Goal: Task Accomplishment & Management: Complete application form

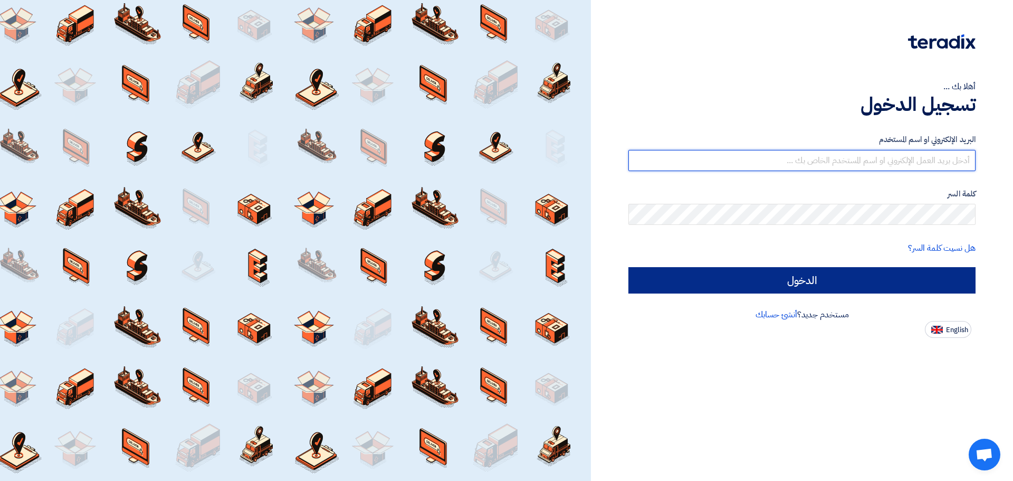
type input "[EMAIL_ADDRESS][DOMAIN_NAME]"
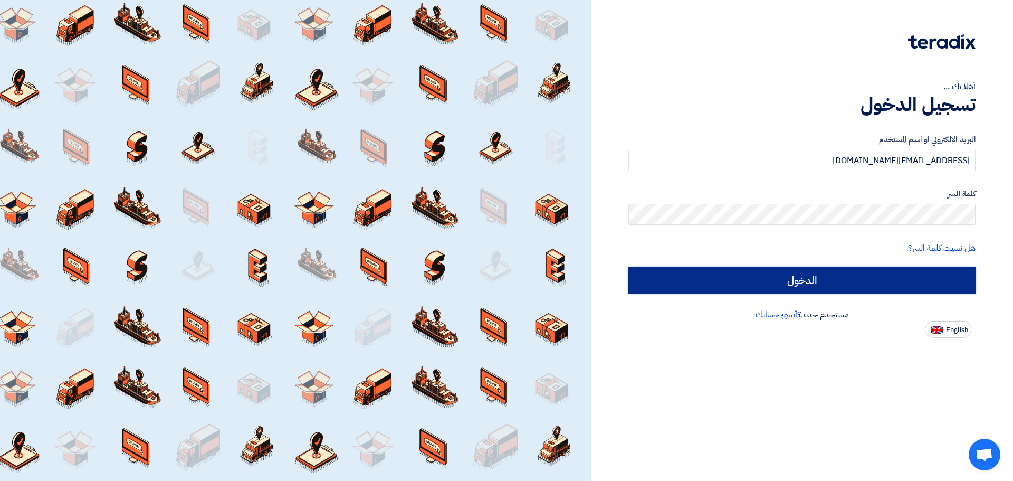
click at [855, 284] on input "الدخول" at bounding box center [801, 280] width 347 height 26
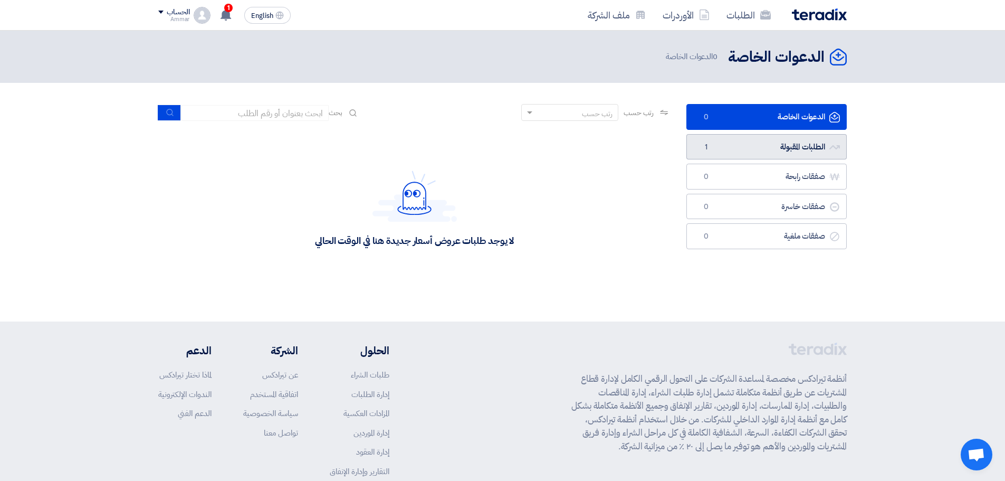
click at [748, 153] on link "الطلبات المقبولة الطلبات المقبولة 1" at bounding box center [766, 147] width 160 height 26
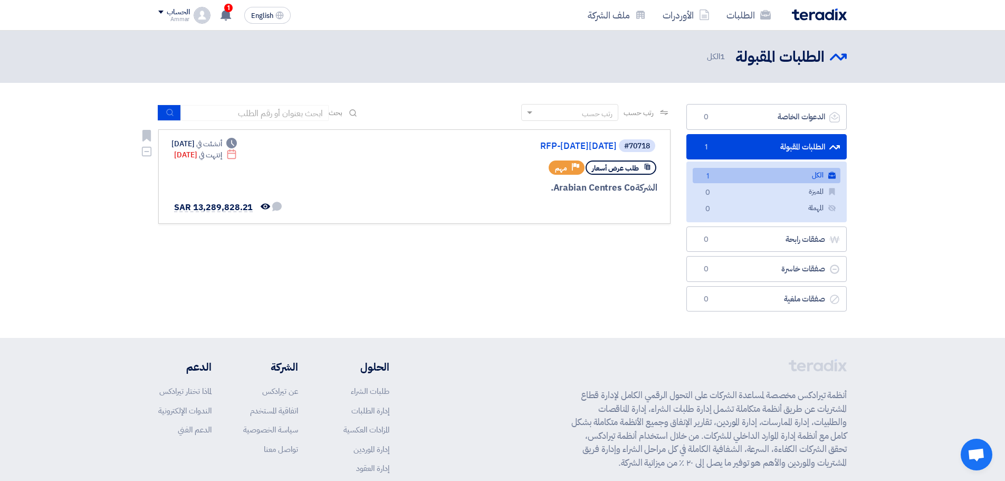
click at [442, 182] on div "الشركة Arabian Centres Co." at bounding box center [531, 188] width 254 height 14
click at [506, 144] on link "RFP-[DATE][DATE]" at bounding box center [511, 145] width 211 height 9
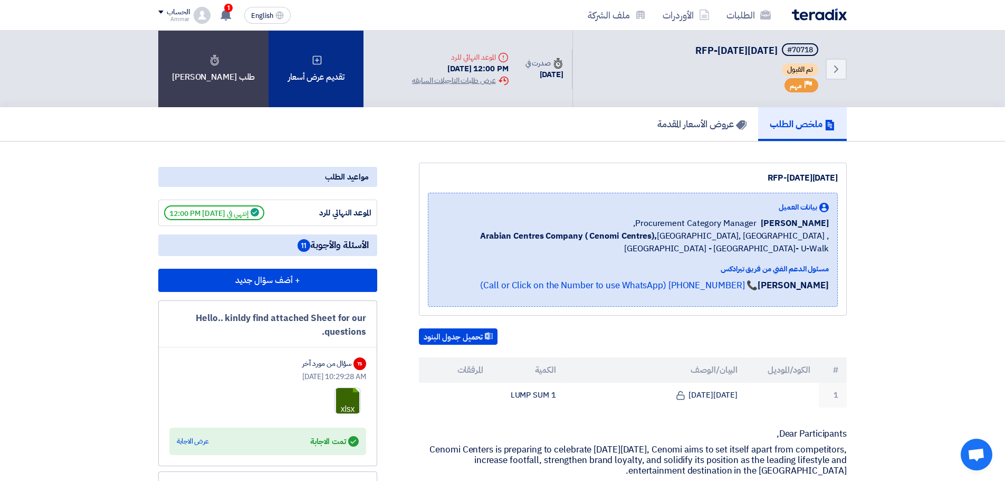
click at [312, 64] on icon at bounding box center [317, 60] width 11 height 11
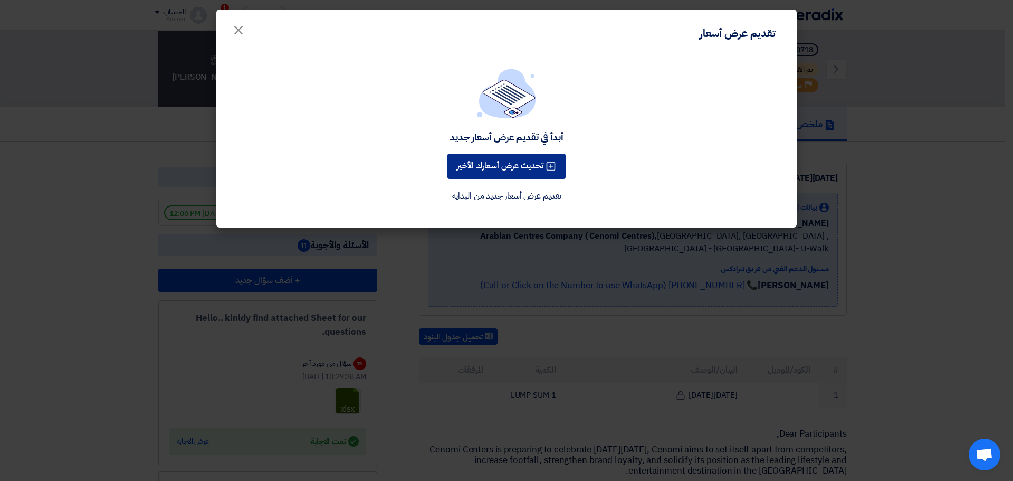
click at [498, 167] on button "تحديث عرض أسعارك الأخير" at bounding box center [506, 166] width 118 height 25
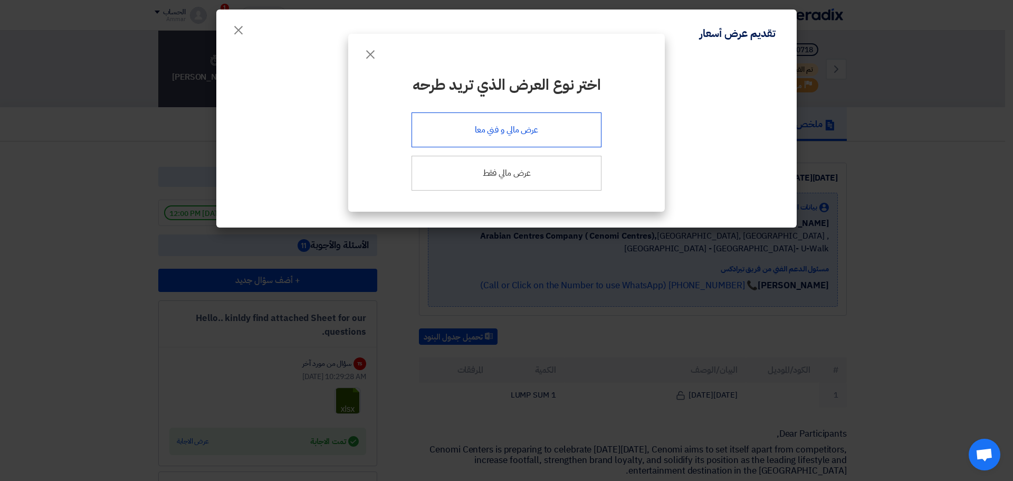
click at [467, 135] on div "عرض مالي و فني معا" at bounding box center [507, 129] width 190 height 35
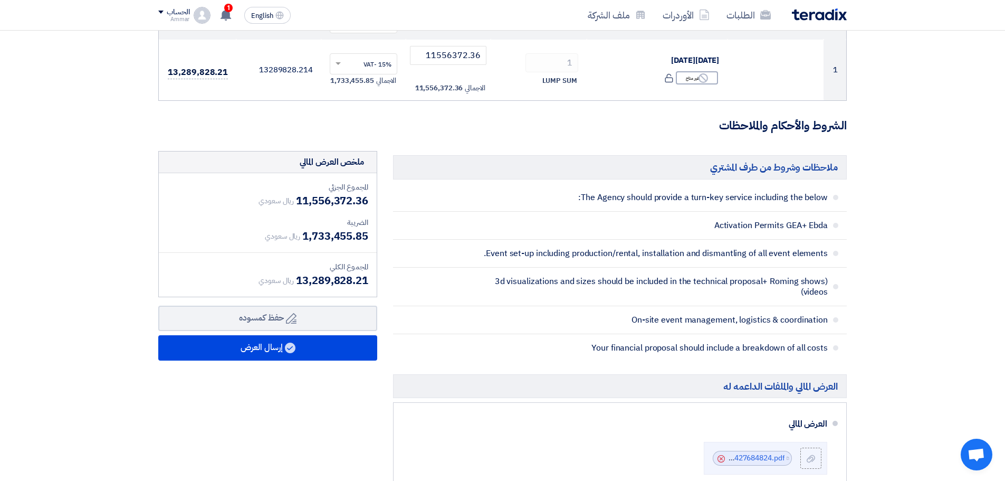
scroll to position [264, 0]
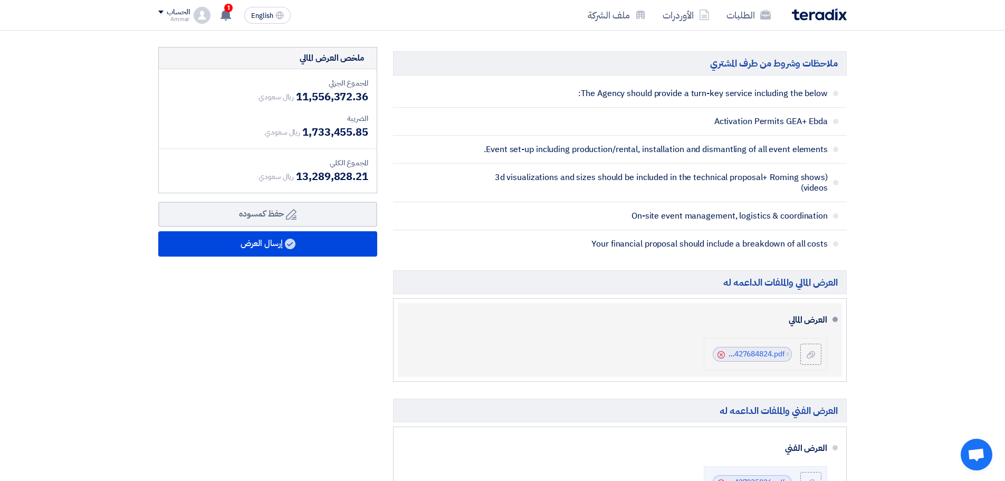
click at [721, 353] on icon "Cancel" at bounding box center [721, 354] width 7 height 7
click at [810, 358] on icon at bounding box center [811, 354] width 8 height 8
click at [0, 0] on input "file" at bounding box center [0, 0] width 0 height 0
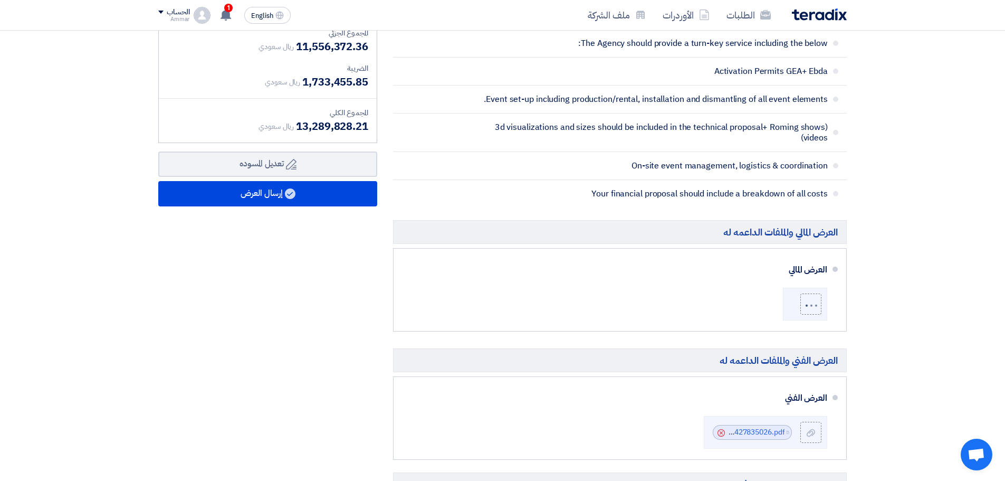
scroll to position [369, 0]
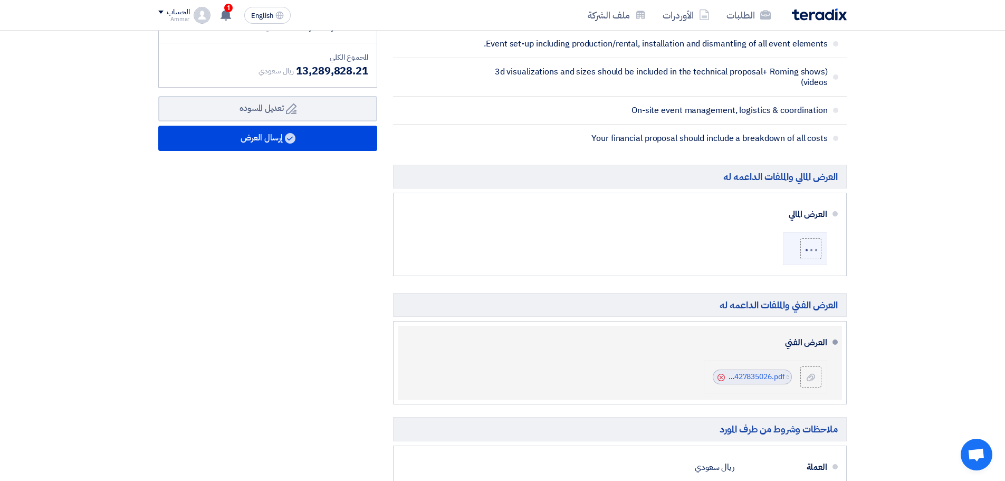
click at [722, 377] on use at bounding box center [721, 377] width 7 height 7
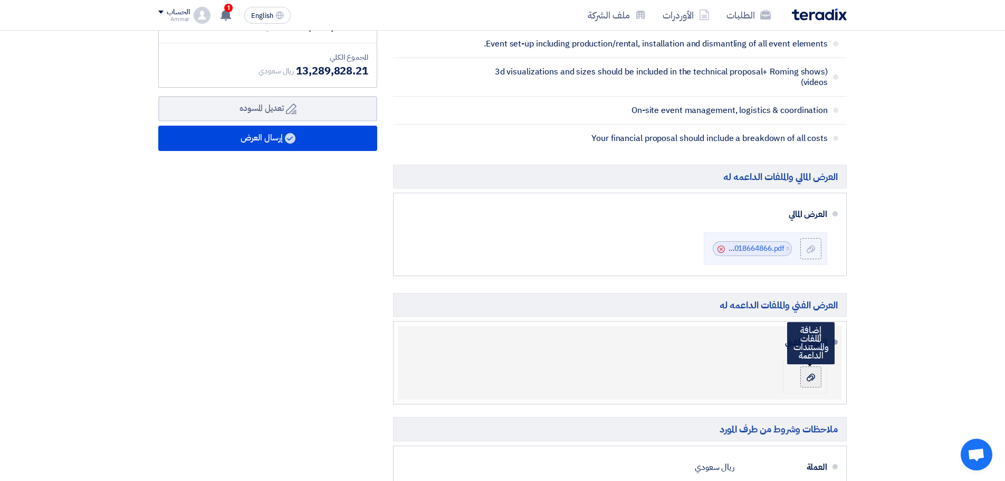
click at [812, 383] on label at bounding box center [810, 376] width 21 height 21
click at [0, 0] on input "file" at bounding box center [0, 0] width 0 height 0
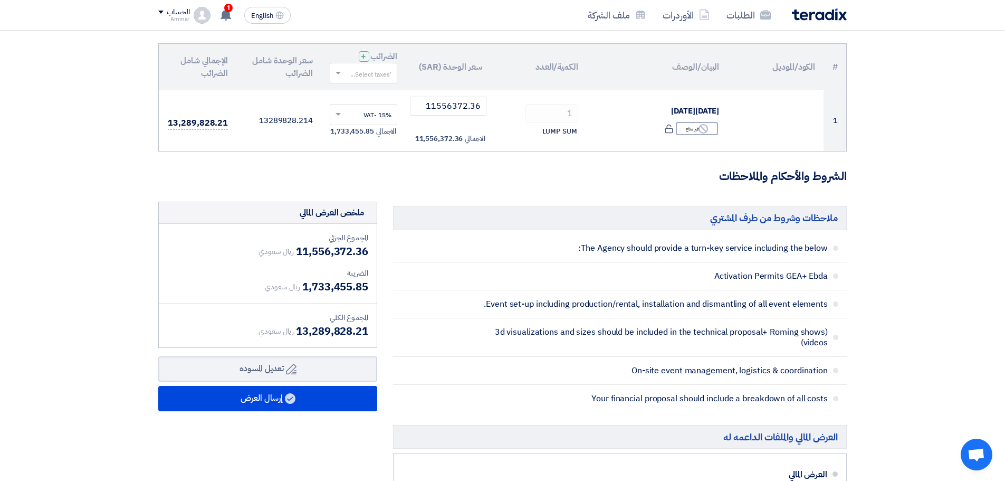
scroll to position [0, 0]
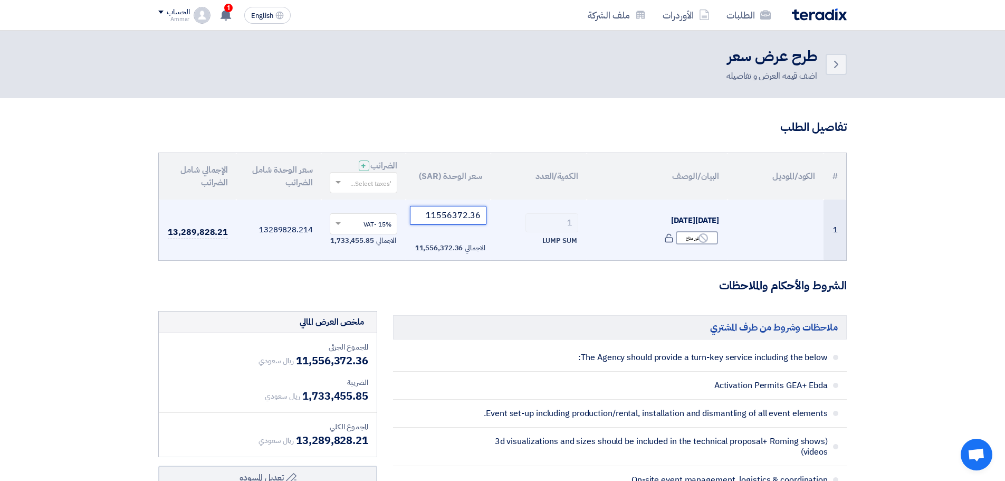
click at [434, 217] on input "11556372.36" at bounding box center [448, 215] width 76 height 19
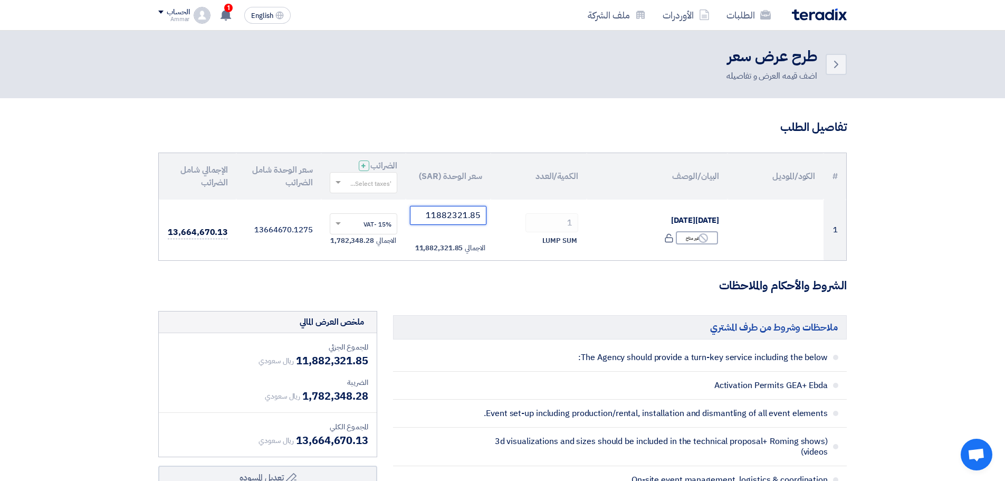
type input "11882321.85"
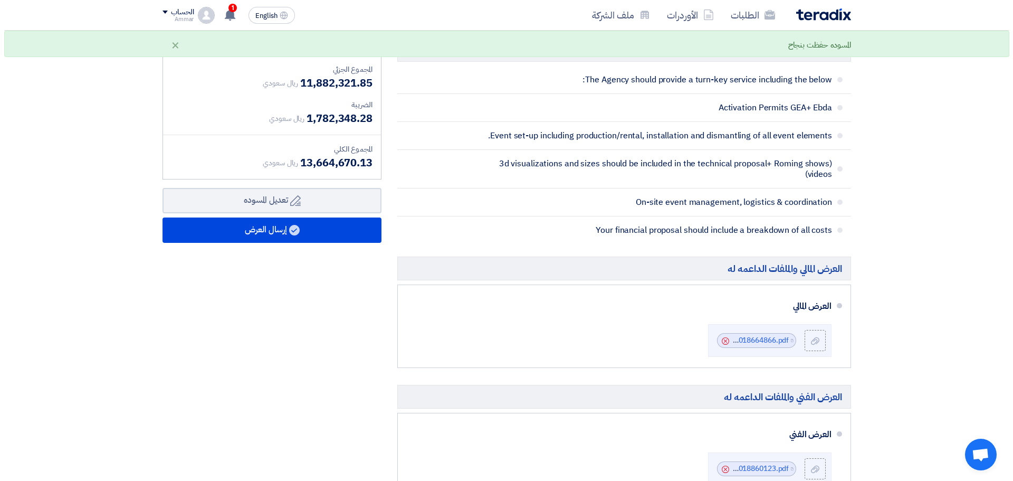
scroll to position [264, 0]
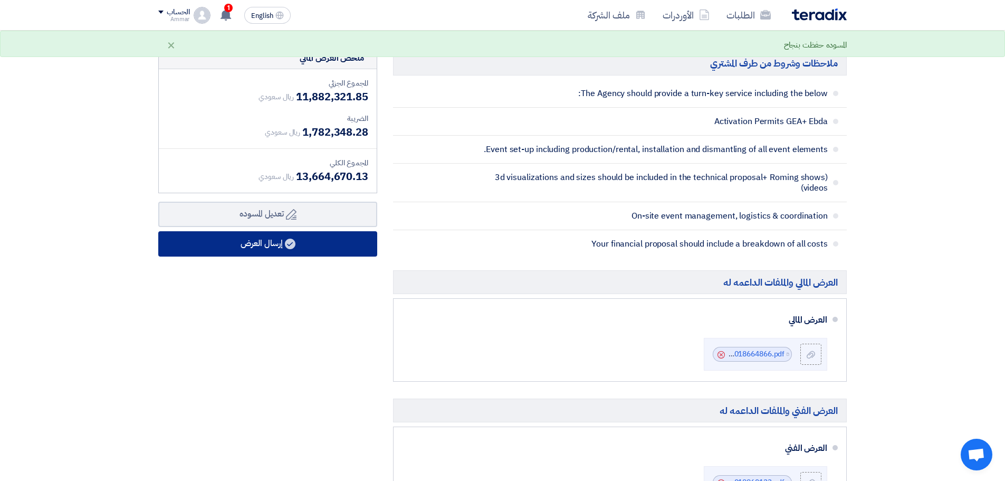
click at [301, 247] on button "إرسال العرض" at bounding box center [267, 243] width 219 height 25
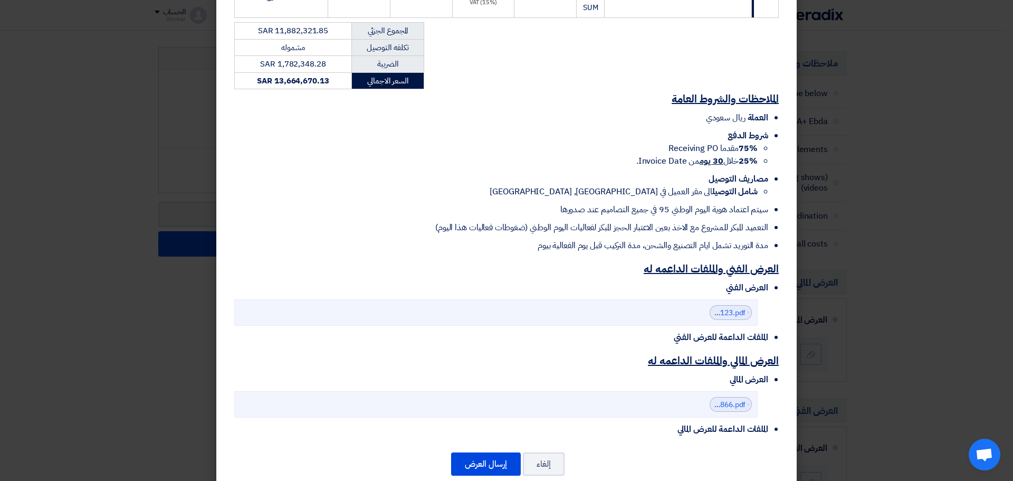
scroll to position [247, 0]
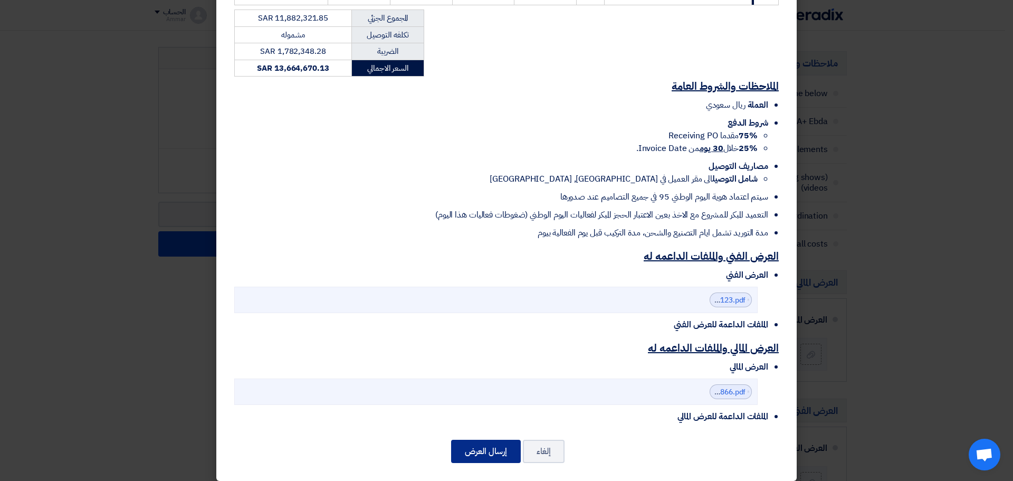
click at [491, 439] on button "إرسال العرض" at bounding box center [486, 450] width 70 height 23
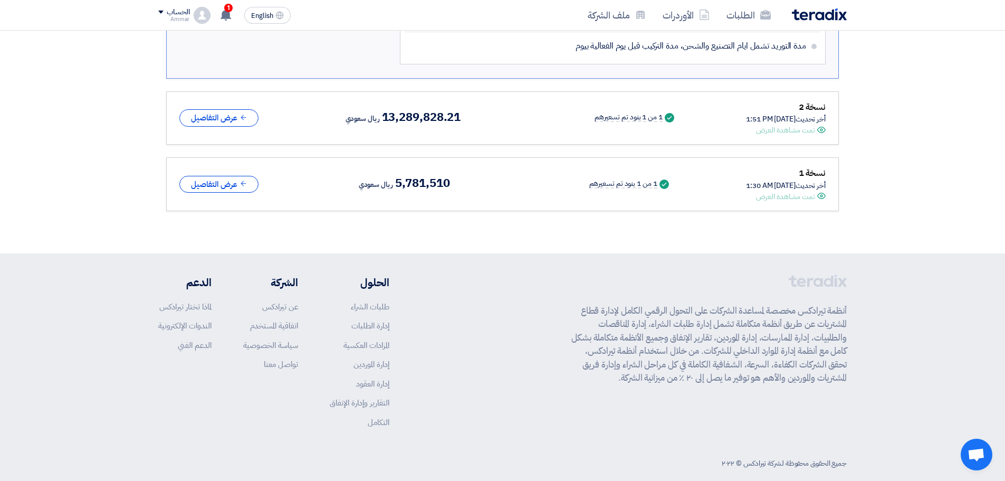
scroll to position [938, 0]
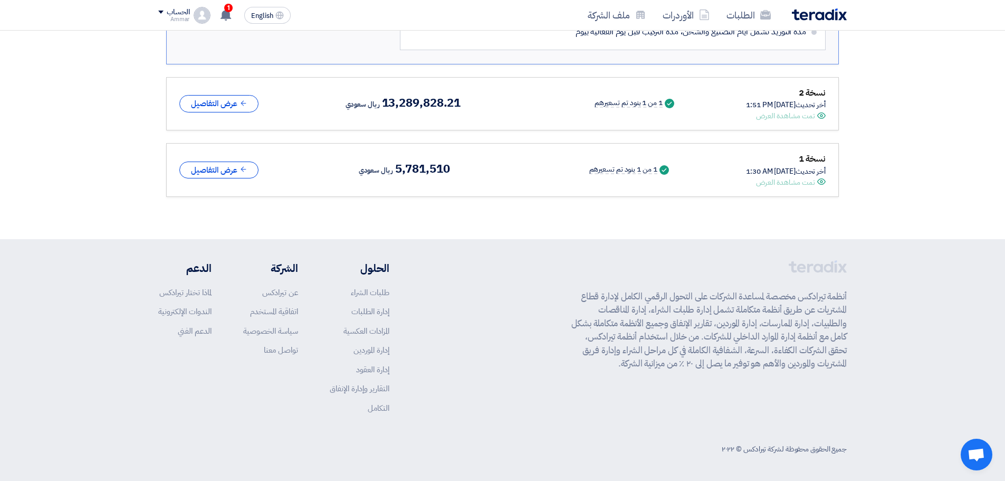
click at [538, 181] on div "نسخة 1 أخر تحديث [DATE] 1:30 AM Offer is Seen تمت مشاهدة العرض Success 1 من 1 ب…" at bounding box center [502, 170] width 646 height 36
drag, startPoint x: 533, startPoint y: 181, endPoint x: 493, endPoint y: 178, distance: 40.8
click at [493, 178] on div "نسخة 1 أخر تحديث [DATE] 1:30 AM Offer is Seen تمت مشاهدة العرض Success 1 من 1 ب…" at bounding box center [502, 170] width 646 height 36
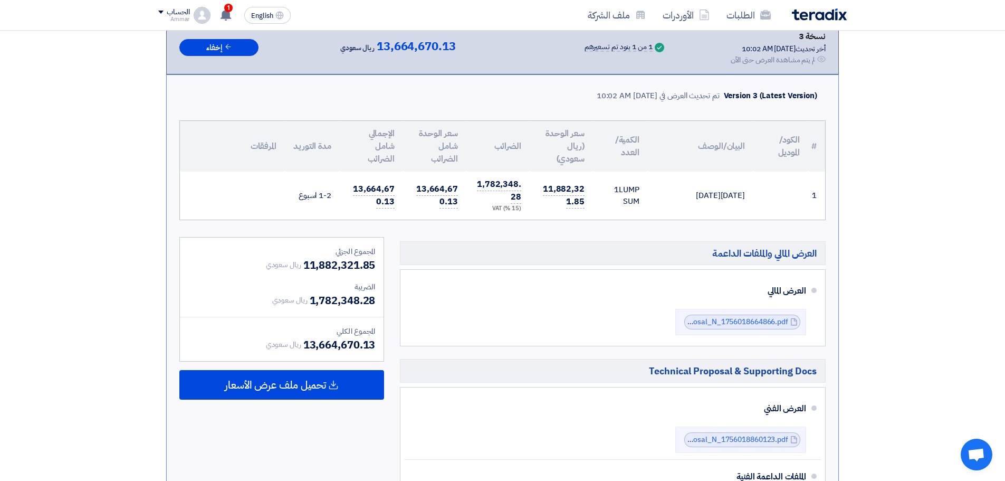
scroll to position [199, 0]
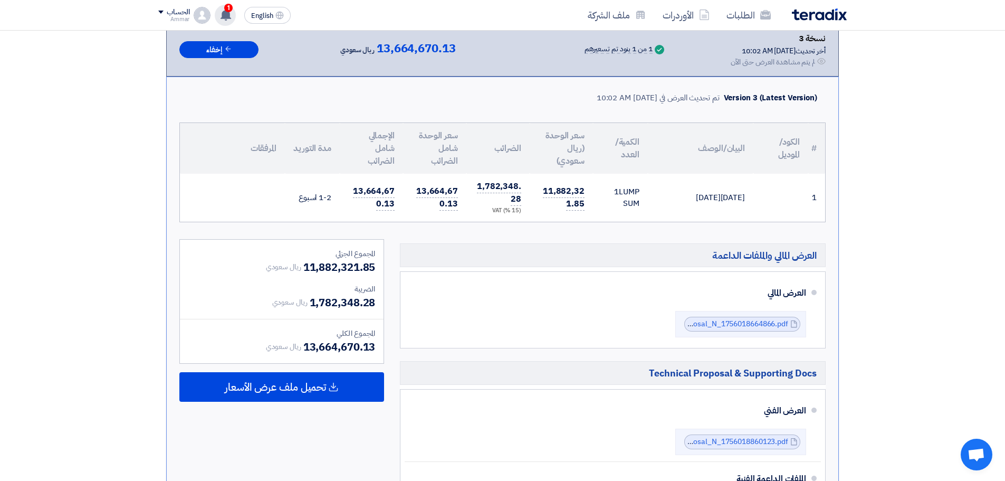
click at [232, 15] on icon at bounding box center [226, 15] width 12 height 12
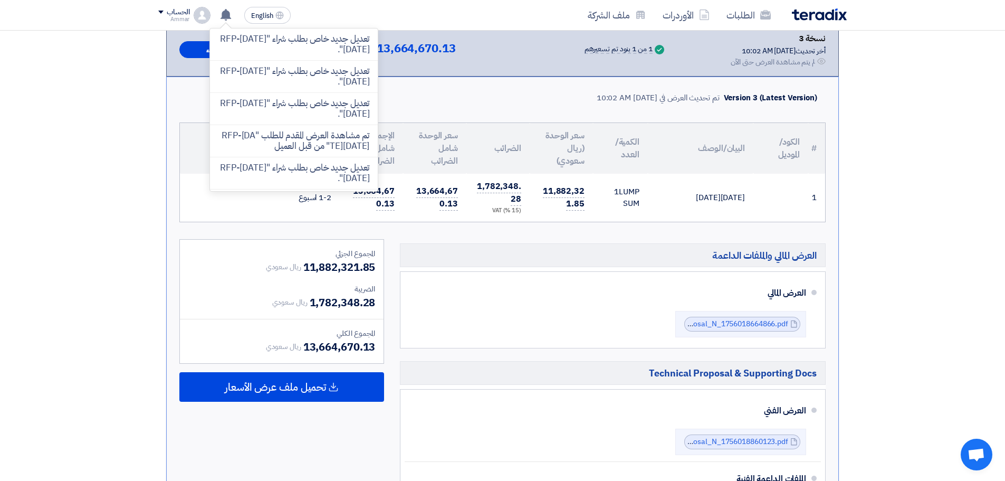
click at [345, 14] on div "الطلبات الأوردرات ملف الشركة English EN تعديل جديد خاص بطلب شراء "RFP-[DATE][DA…" at bounding box center [502, 15] width 704 height 30
